Goal: Task Accomplishment & Management: Use online tool/utility

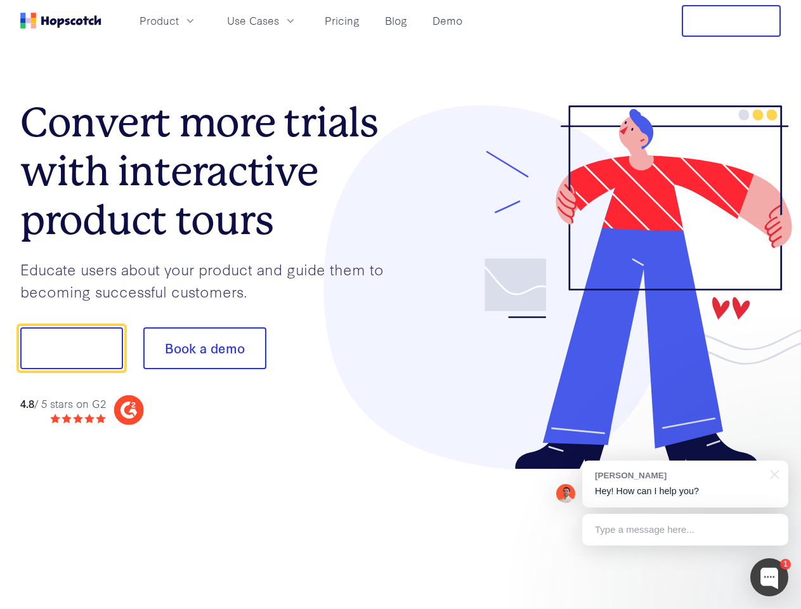
click at [401, 305] on div at bounding box center [591, 287] width 381 height 365
click at [179, 20] on span "Product" at bounding box center [159, 21] width 39 height 16
click at [279, 20] on span "Use Cases" at bounding box center [253, 21] width 52 height 16
click at [732, 21] on button "Free Trial" at bounding box center [731, 21] width 99 height 32
click at [71, 348] on button "Show me!" at bounding box center [71, 348] width 103 height 42
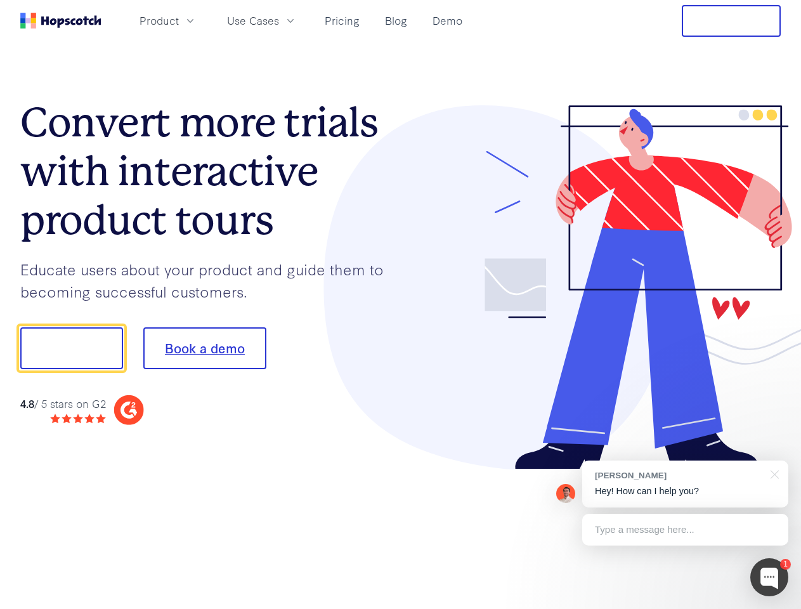
click at [204, 348] on button "Book a demo" at bounding box center [204, 348] width 123 height 42
click at [770, 577] on div at bounding box center [770, 577] width 38 height 38
click at [685, 484] on div at bounding box center [670, 346] width 238 height 423
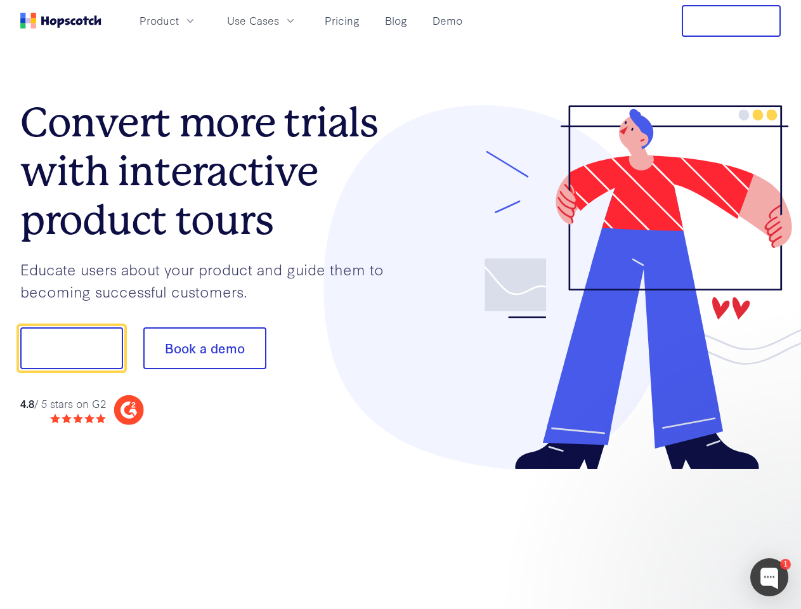
click at [773, 473] on div at bounding box center [670, 431] width 238 height 253
click at [685, 530] on div at bounding box center [670, 431] width 238 height 253
